Goal: Task Accomplishment & Management: Use online tool/utility

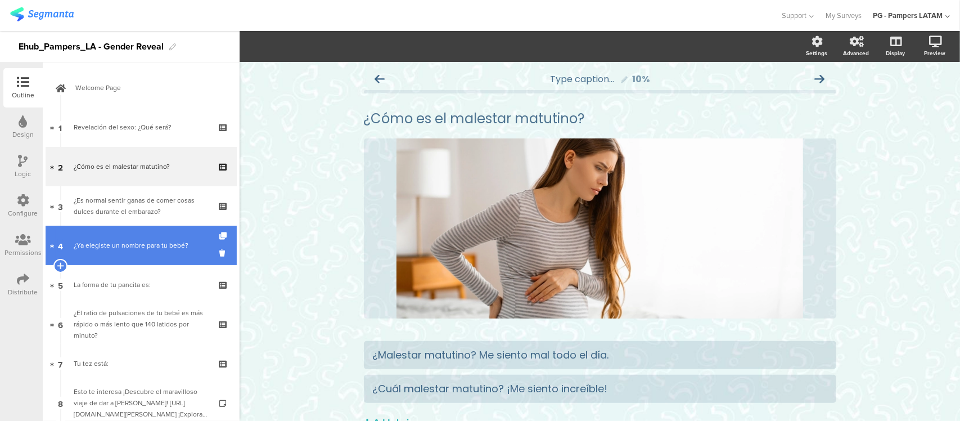
click at [152, 226] on link "4 ¿Ya elegiste un nombre para tu bebé﻿?" at bounding box center [141, 245] width 191 height 39
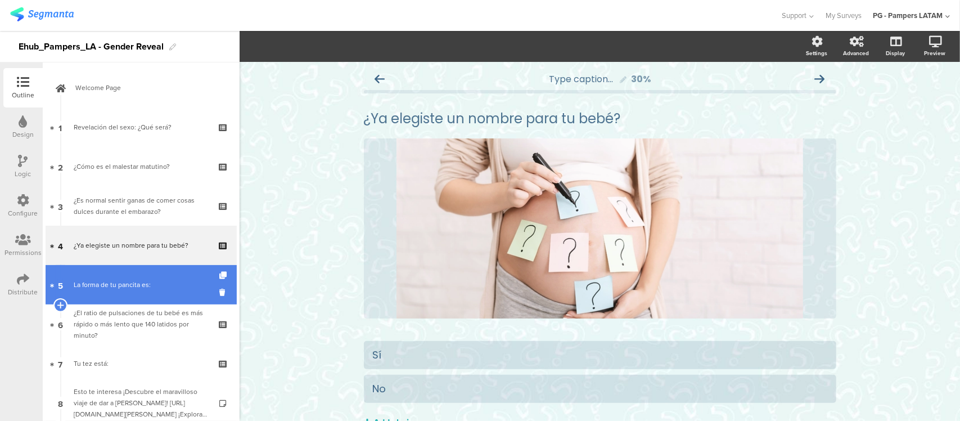
click at [131, 285] on div "La forma de tu pancita es:" at bounding box center [141, 284] width 134 height 11
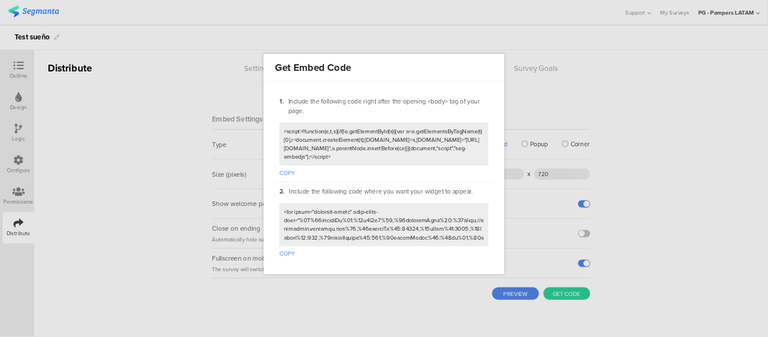
scroll to position [276, 0]
click at [597, 18] on div at bounding box center [480, 210] width 960 height 421
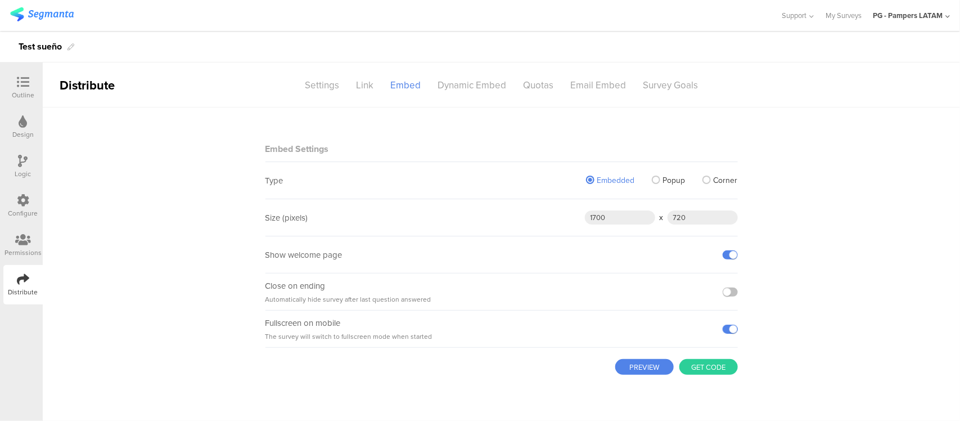
click at [14, 86] on div at bounding box center [23, 83] width 23 height 14
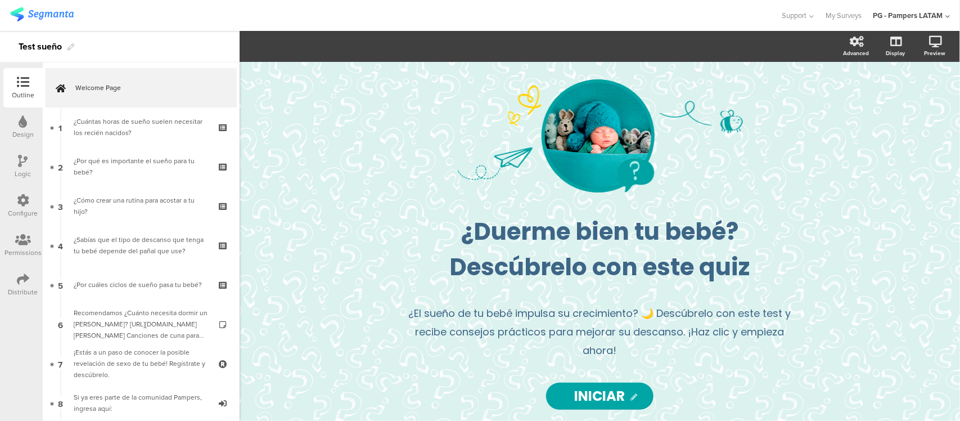
click at [21, 15] on img at bounding box center [42, 14] width 64 height 14
